Goal: Information Seeking & Learning: Learn about a topic

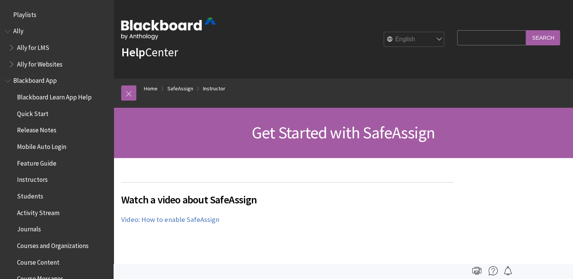
scroll to position [905, 0]
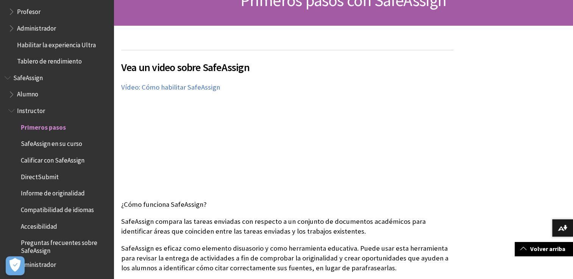
scroll to position [103, 0]
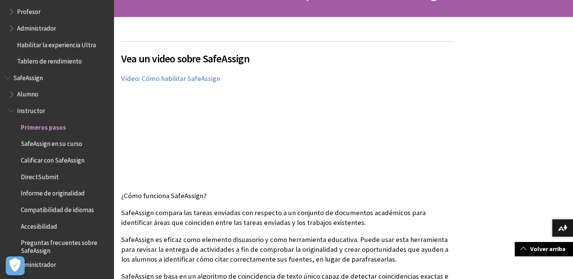
click at [227, 235] on p "SafeAssign es eficaz como elemento disuasorio y como herramienta educativa. Pue…" at bounding box center [287, 250] width 332 height 30
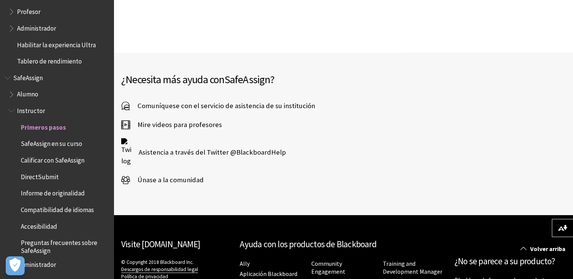
scroll to position [1228, 0]
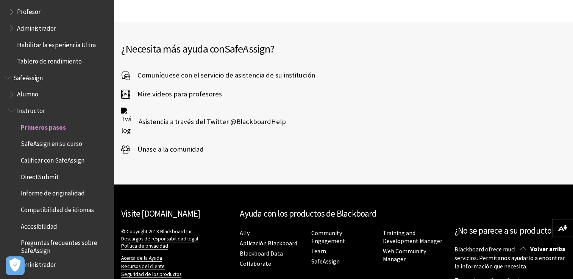
click at [28, 95] on span "Alumno" at bounding box center [27, 93] width 21 height 10
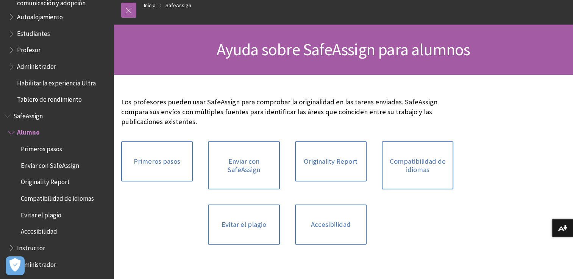
scroll to position [61, 0]
